Goal: Check status: Check status

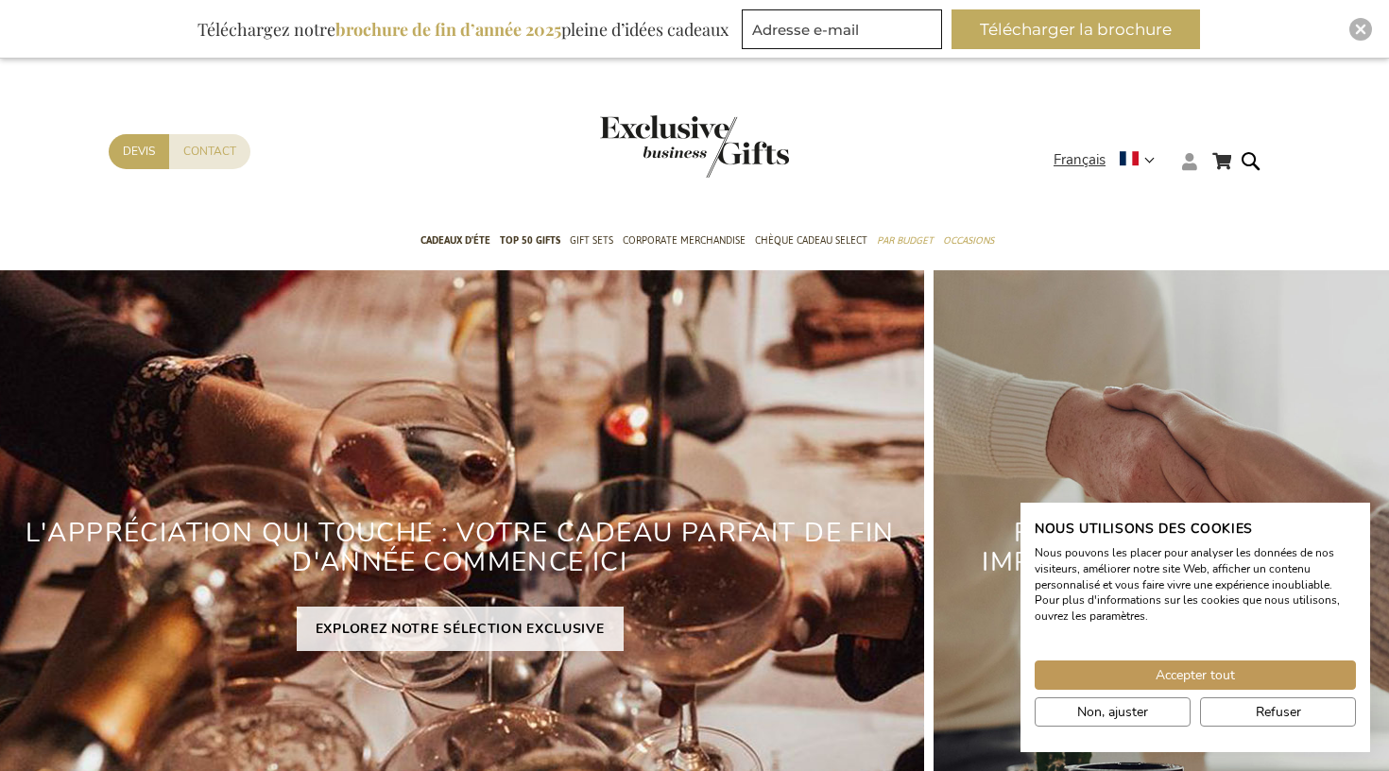
click at [1192, 165] on icon at bounding box center [1189, 161] width 15 height 17
click at [1202, 195] on link "Login" at bounding box center [1201, 200] width 35 height 19
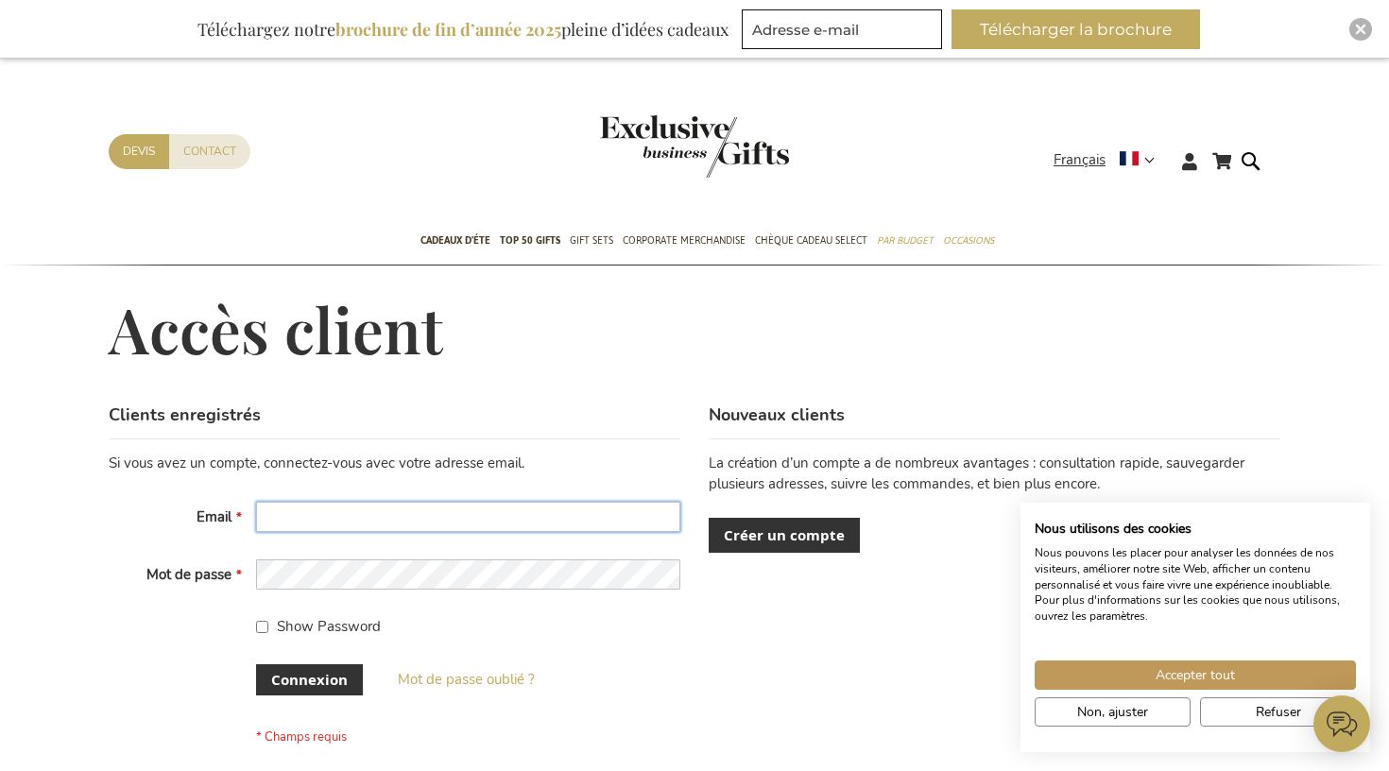
type input "jabrivard@scalair.fr"
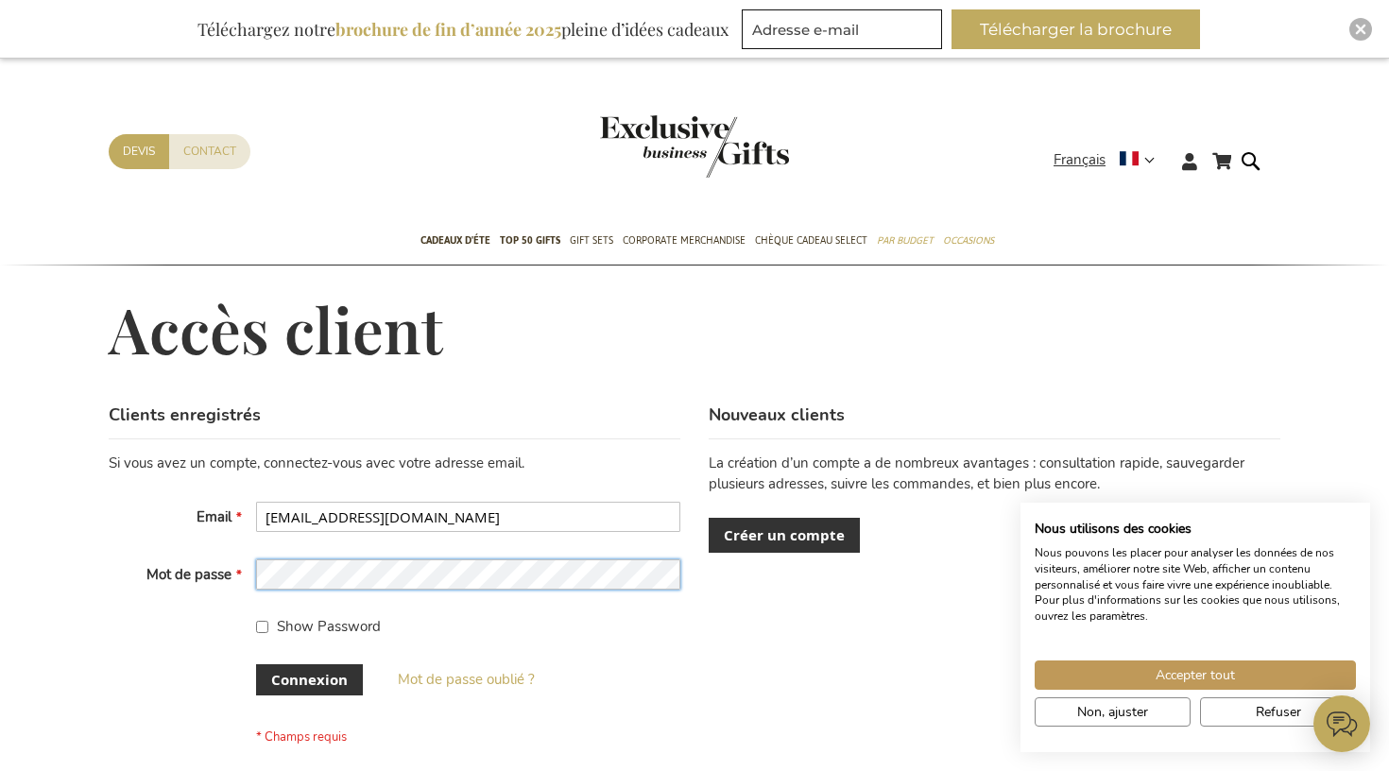
click at [308, 678] on button "Connexion" at bounding box center [309, 679] width 107 height 31
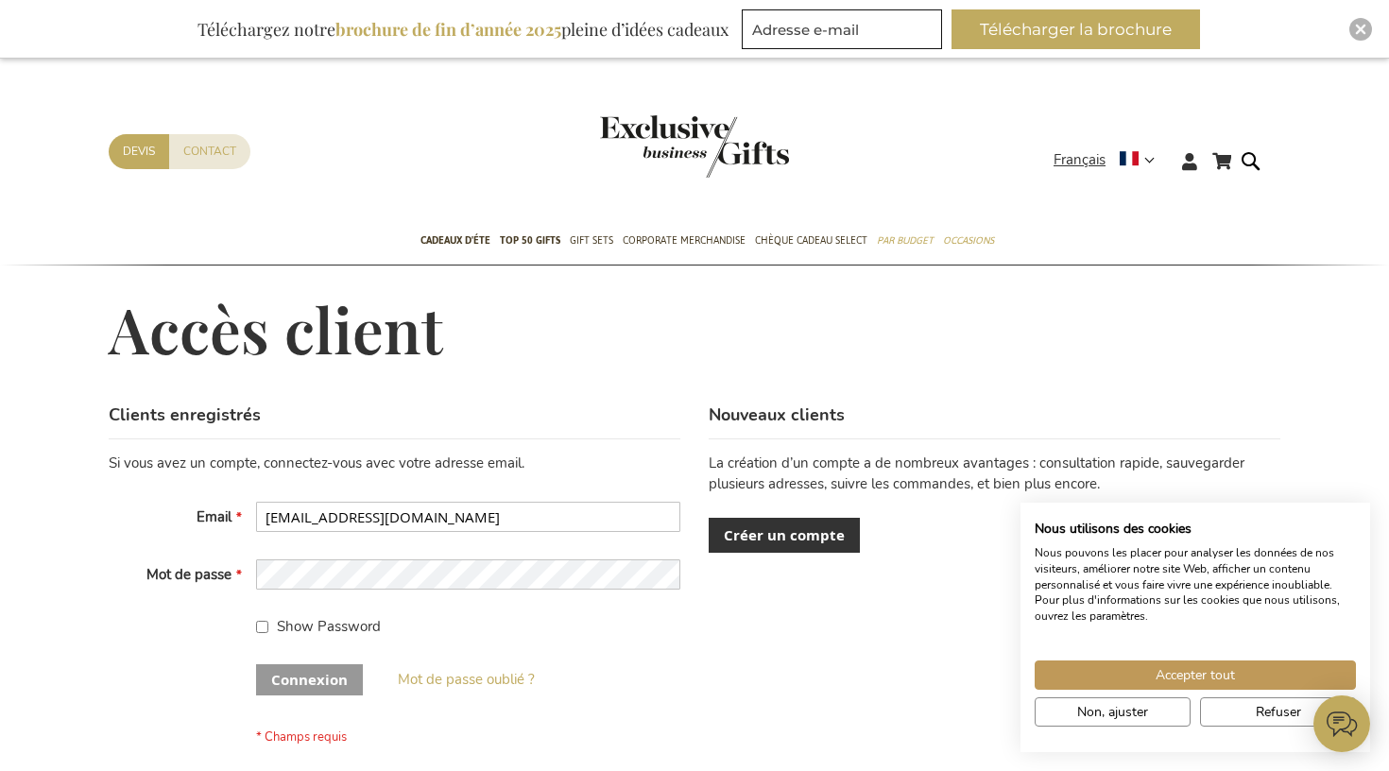
click at [328, 668] on div "Connexion" at bounding box center [312, 679] width 112 height 31
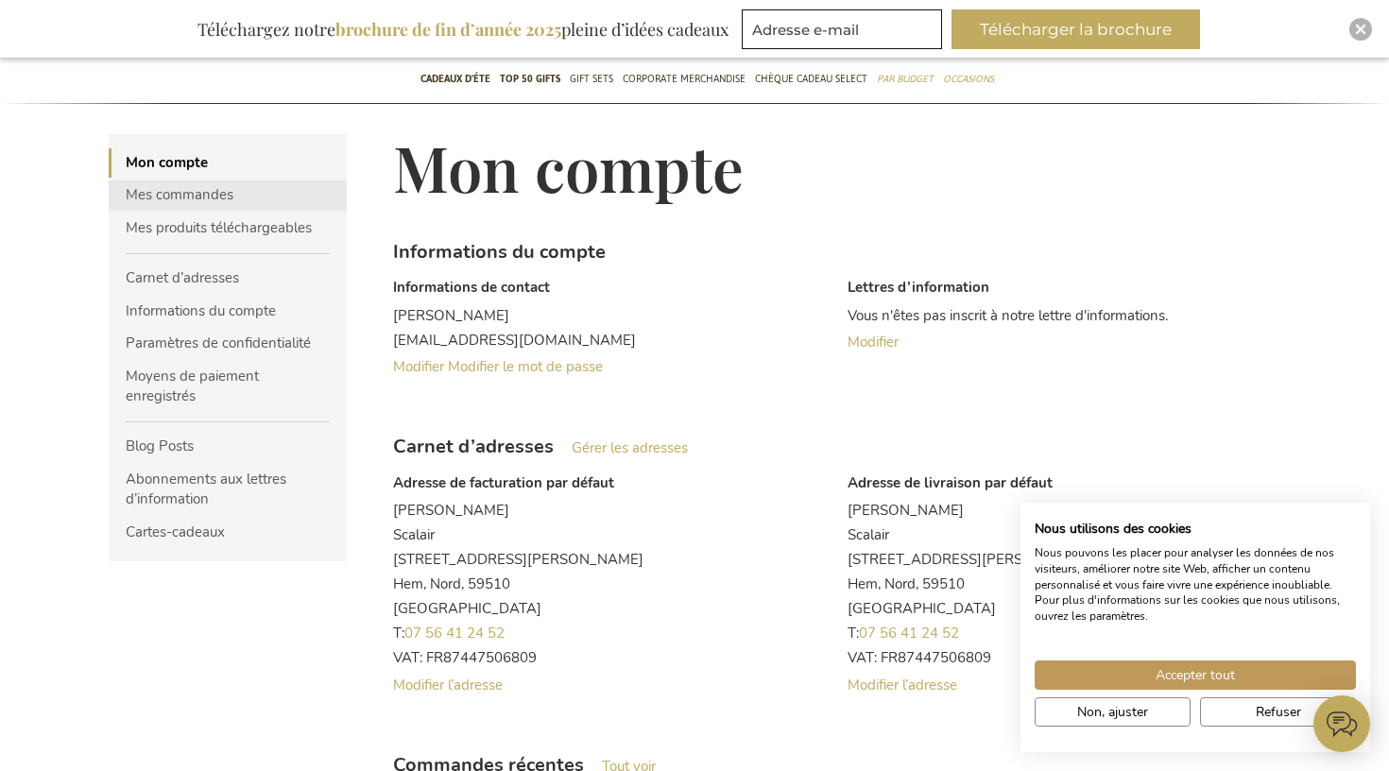
click at [214, 193] on link "Mes commandes" at bounding box center [228, 195] width 238 height 29
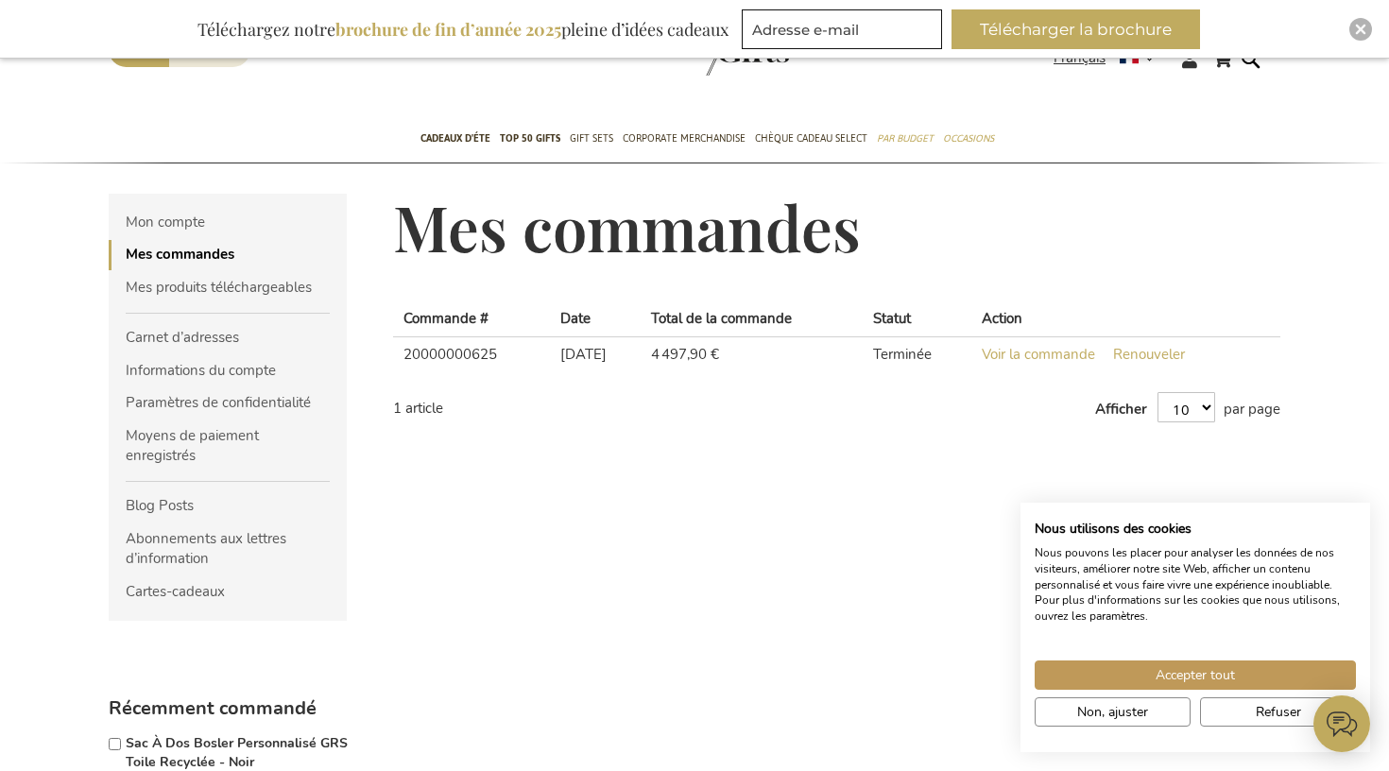
scroll to position [100, 0]
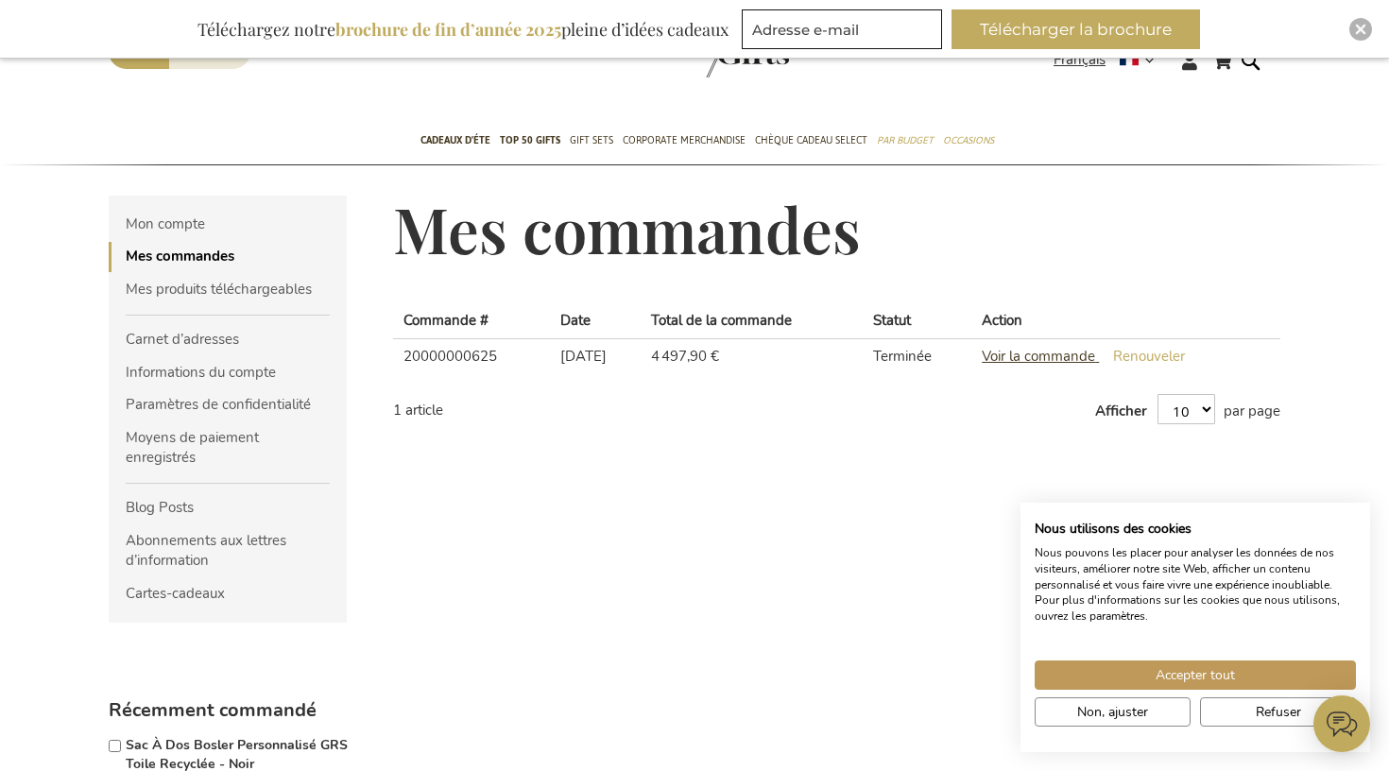
click at [1069, 354] on span "Voir la commande" at bounding box center [1038, 356] width 113 height 19
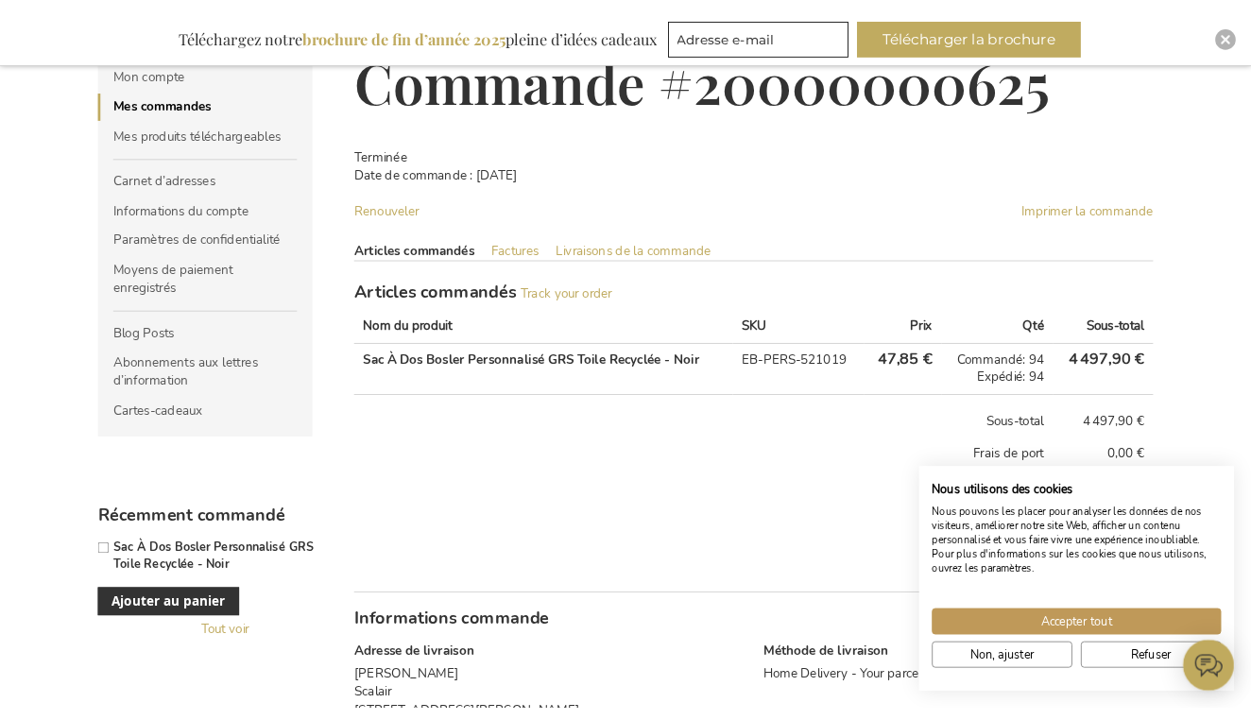
scroll to position [465, 0]
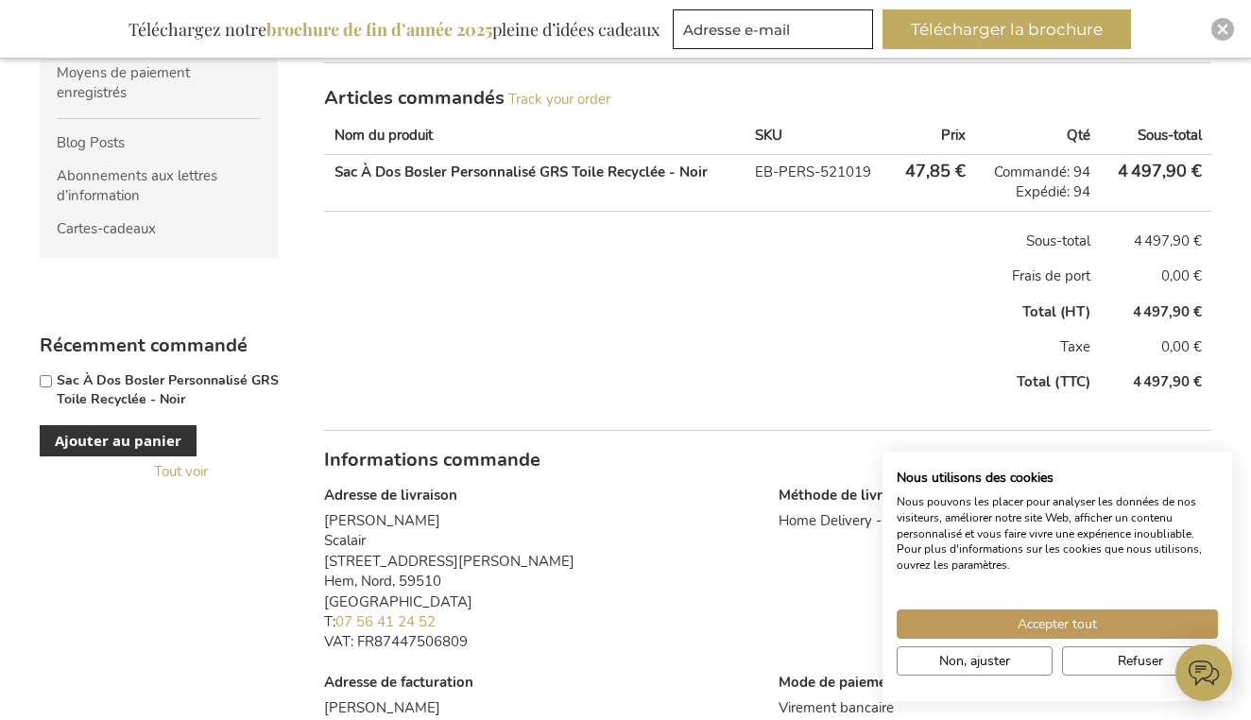
click at [587, 382] on th "Total (TTC)" at bounding box center [712, 382] width 776 height 35
